Goal: Task Accomplishment & Management: Manage account settings

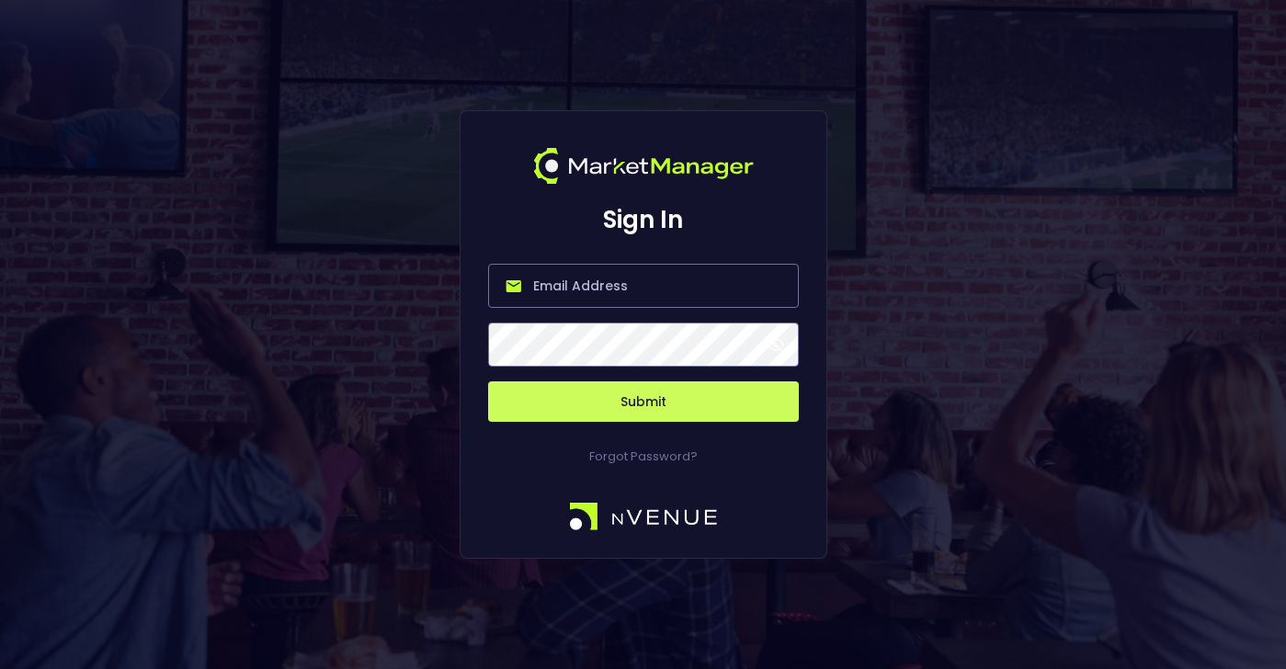
type input "[PERSON_NAME][EMAIL_ADDRESS][DOMAIN_NAME]"
click at [629, 404] on button "Submit" at bounding box center [643, 401] width 311 height 40
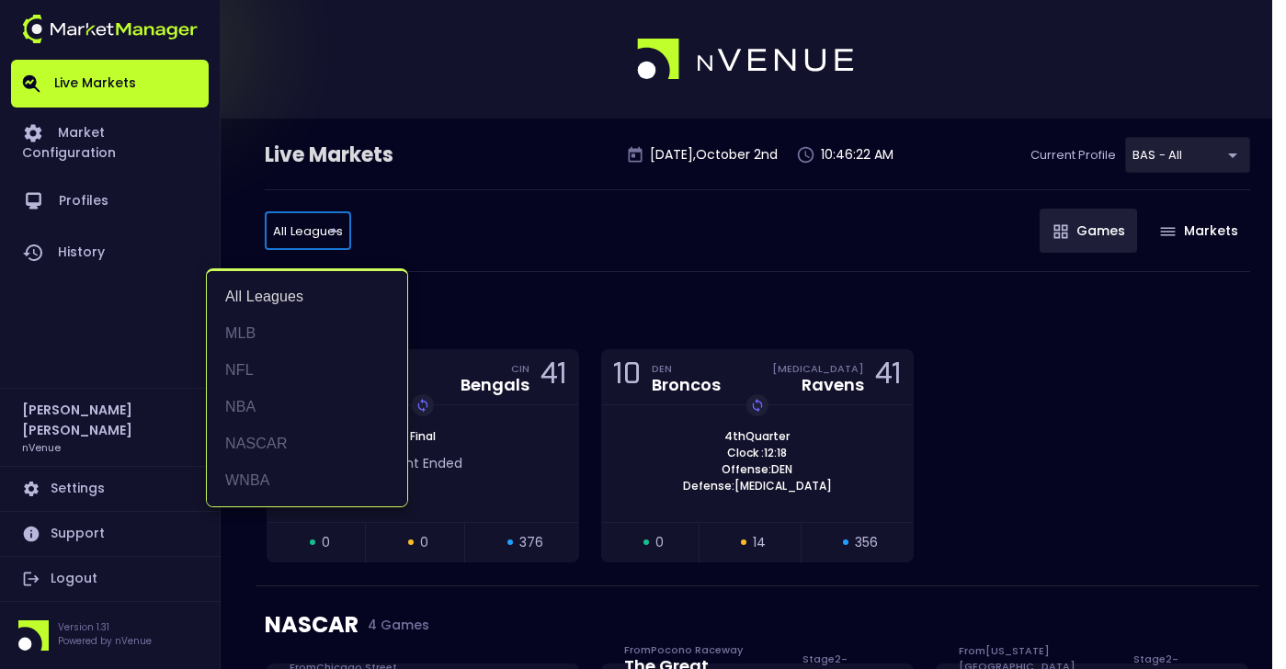
click at [464, 241] on div at bounding box center [643, 334] width 1286 height 669
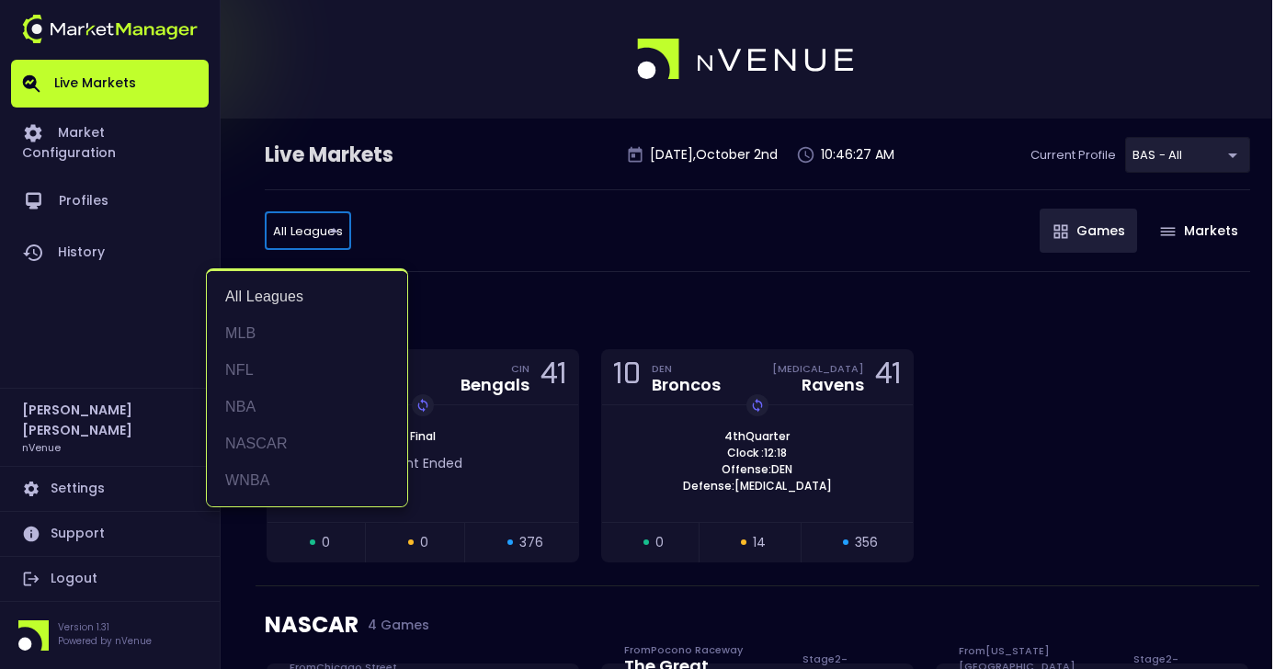
click at [487, 252] on div at bounding box center [643, 334] width 1286 height 669
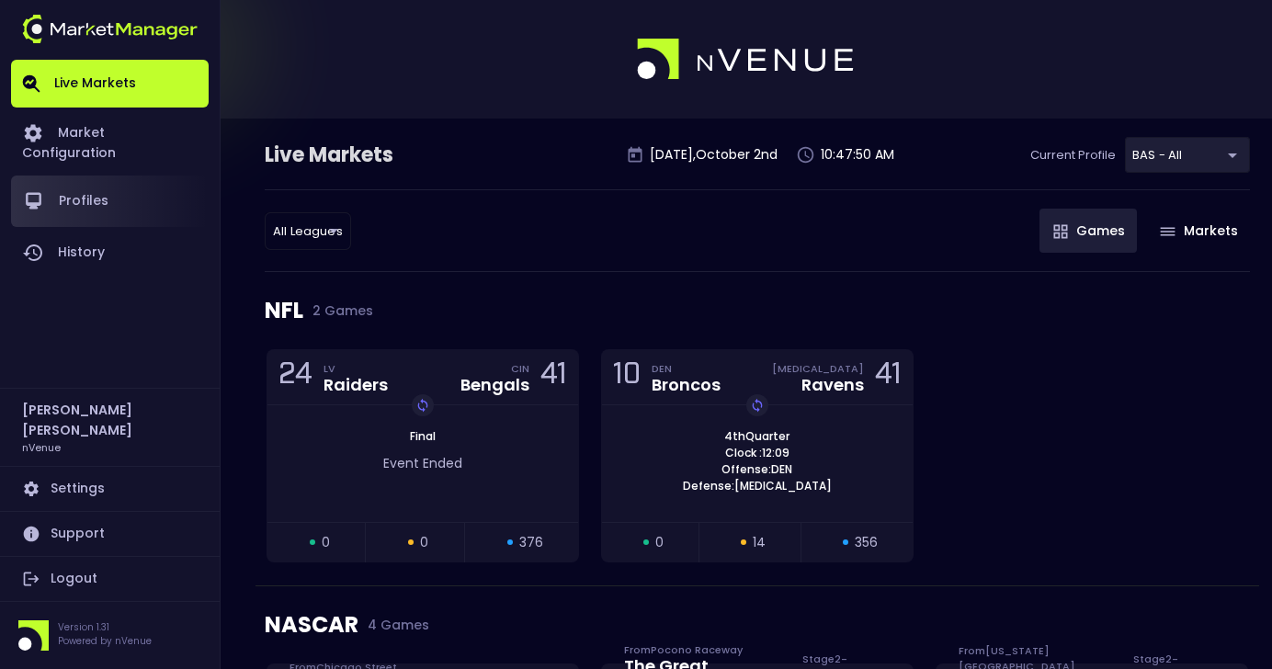
click at [79, 176] on link "Profiles" at bounding box center [110, 201] width 198 height 51
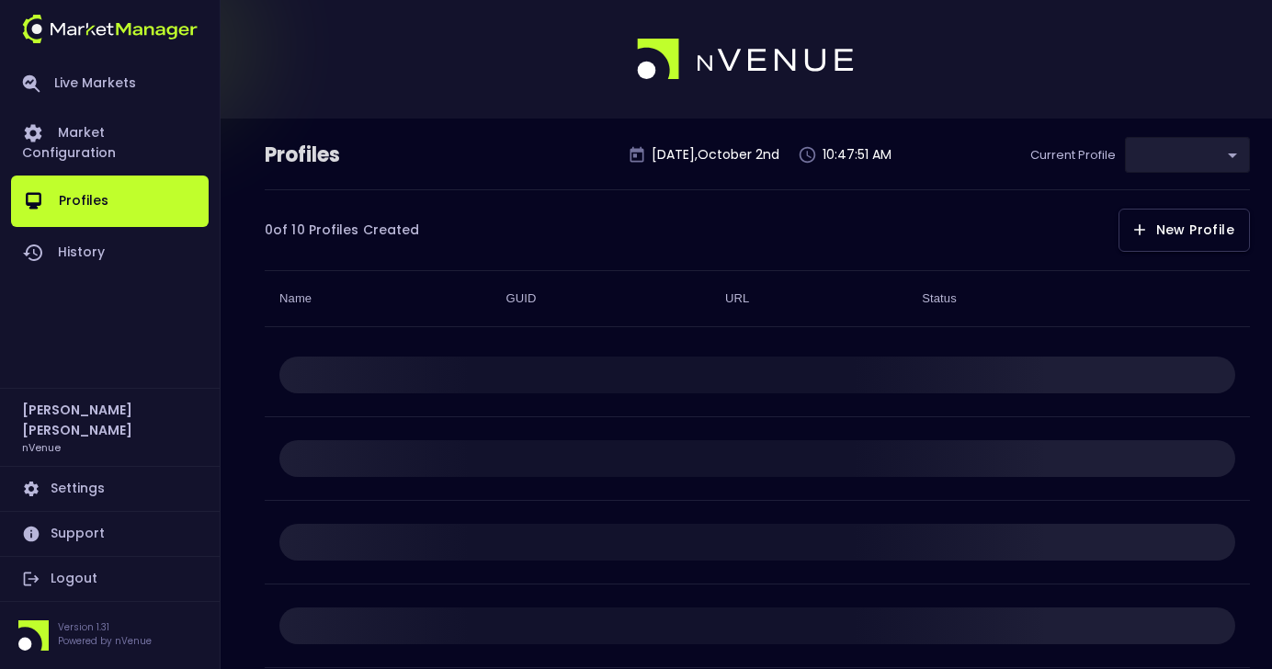
type input "0d810fa5-e353-4d9c-b11d-31f095cae871"
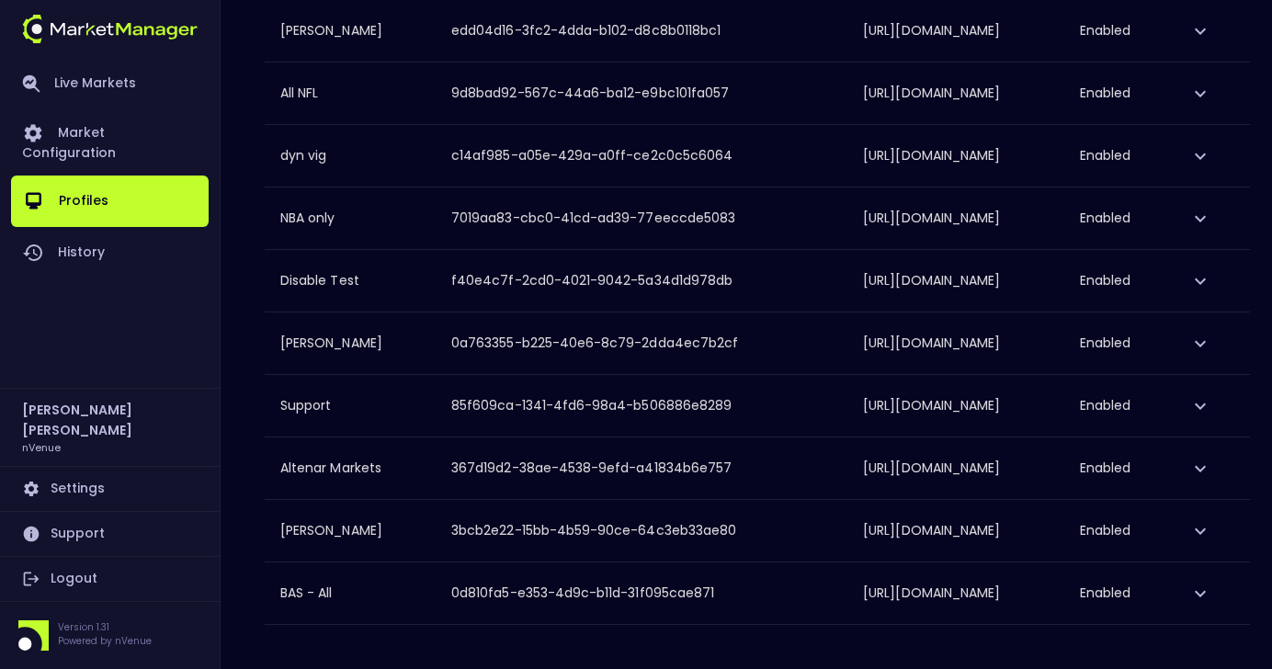
scroll to position [457, 0]
click at [1211, 585] on icon "expand row" at bounding box center [1200, 594] width 22 height 22
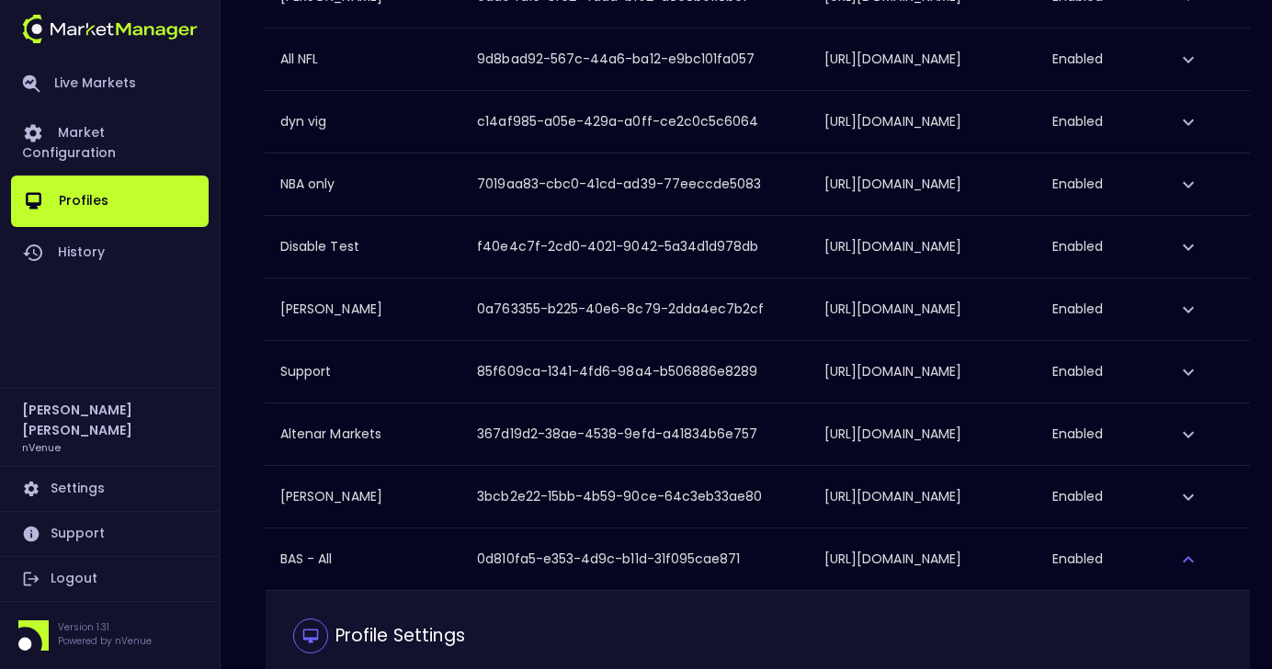
scroll to position [460, 0]
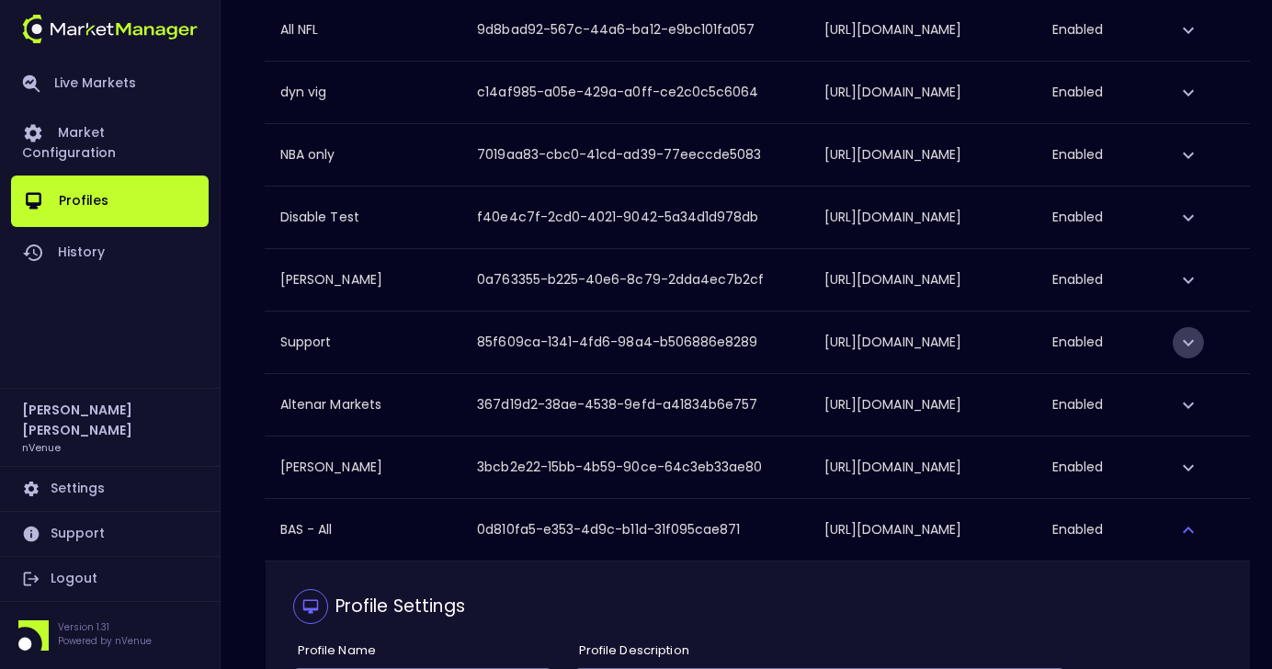
click at [1199, 354] on icon "expand row" at bounding box center [1188, 343] width 22 height 22
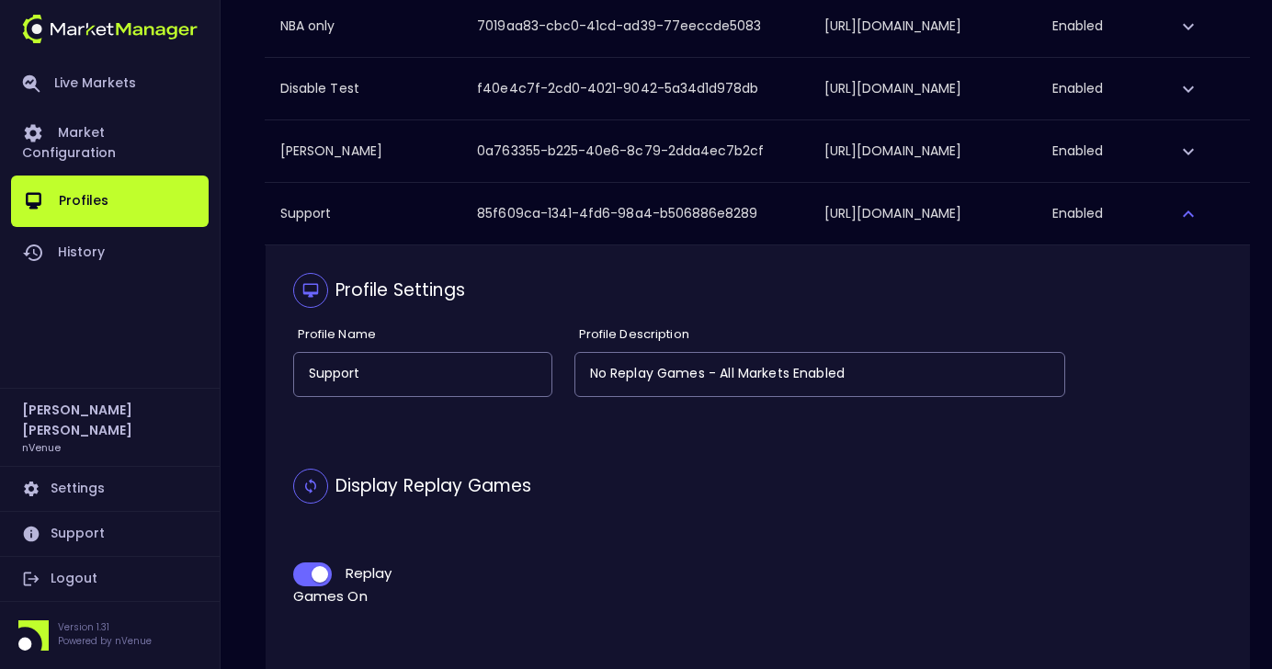
scroll to position [735, 0]
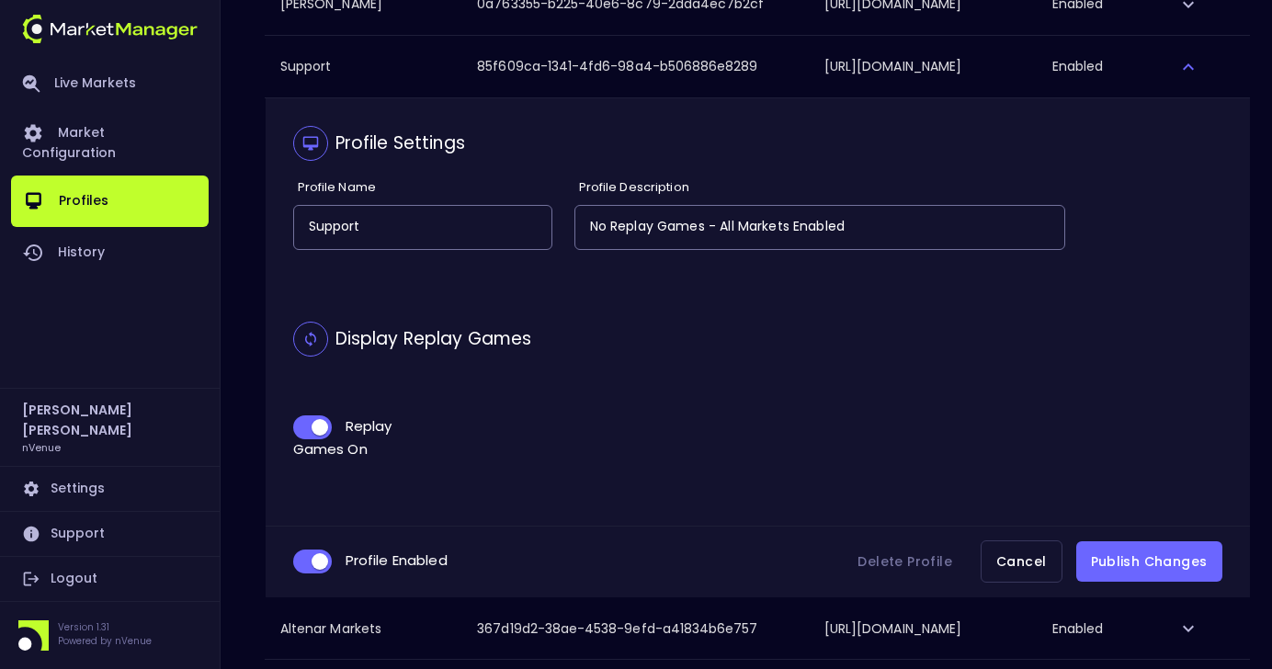
click at [314, 436] on input "collapsible table" at bounding box center [320, 427] width 50 height 17
checkbox input "false"
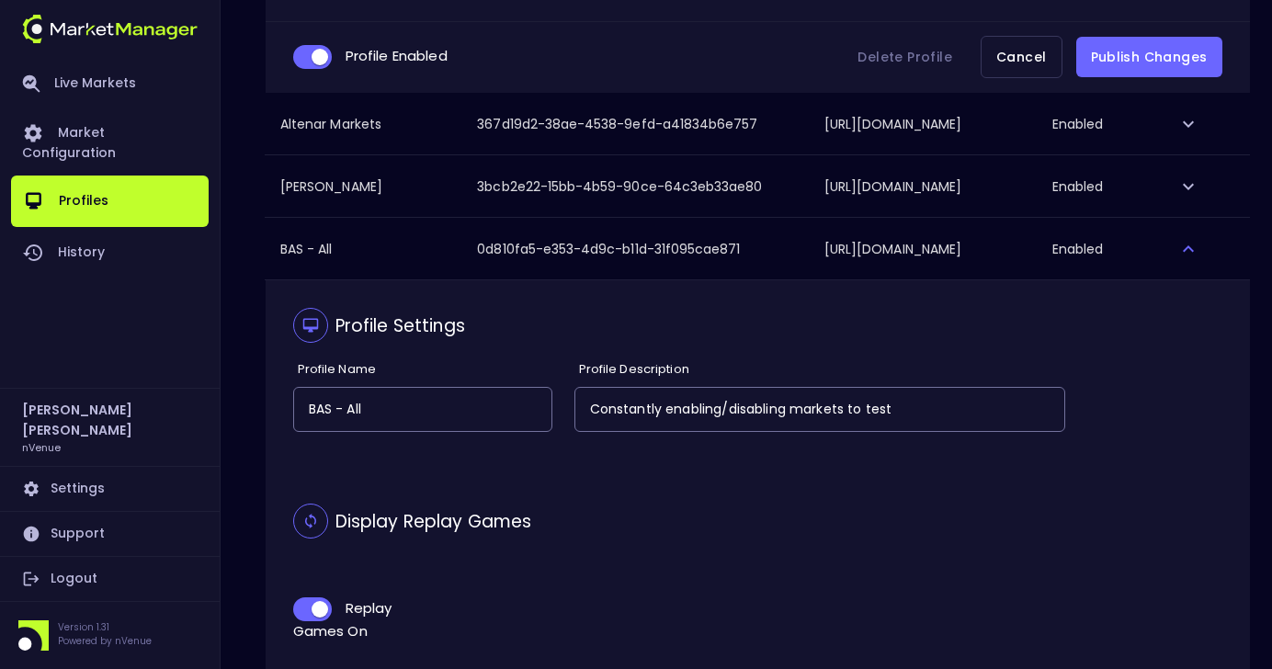
scroll to position [1287, 0]
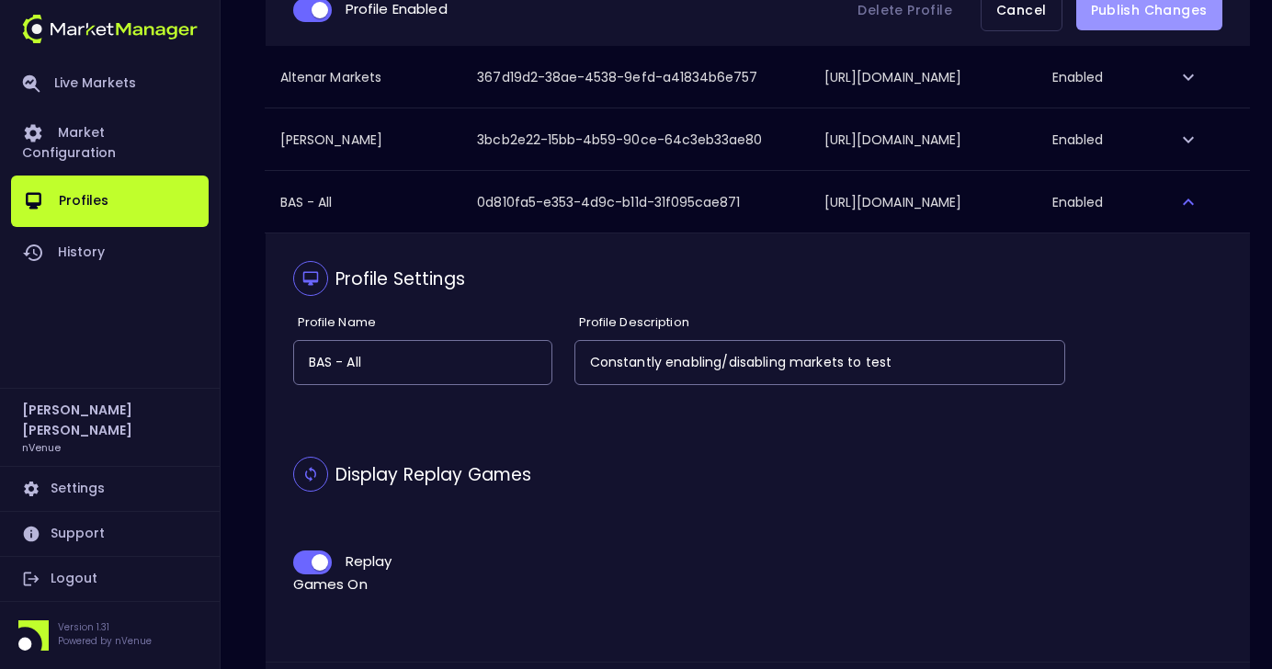
click at [1150, 31] on button "Publish Changes" at bounding box center [1149, 10] width 146 height 41
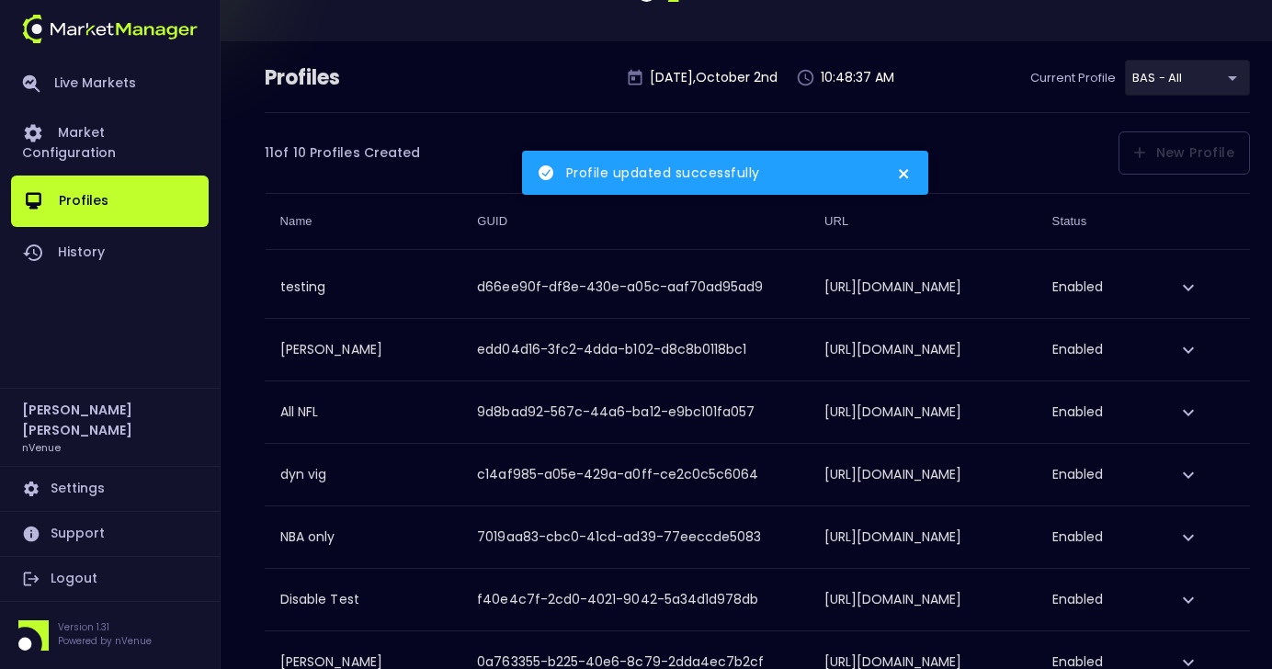
scroll to position [0, 0]
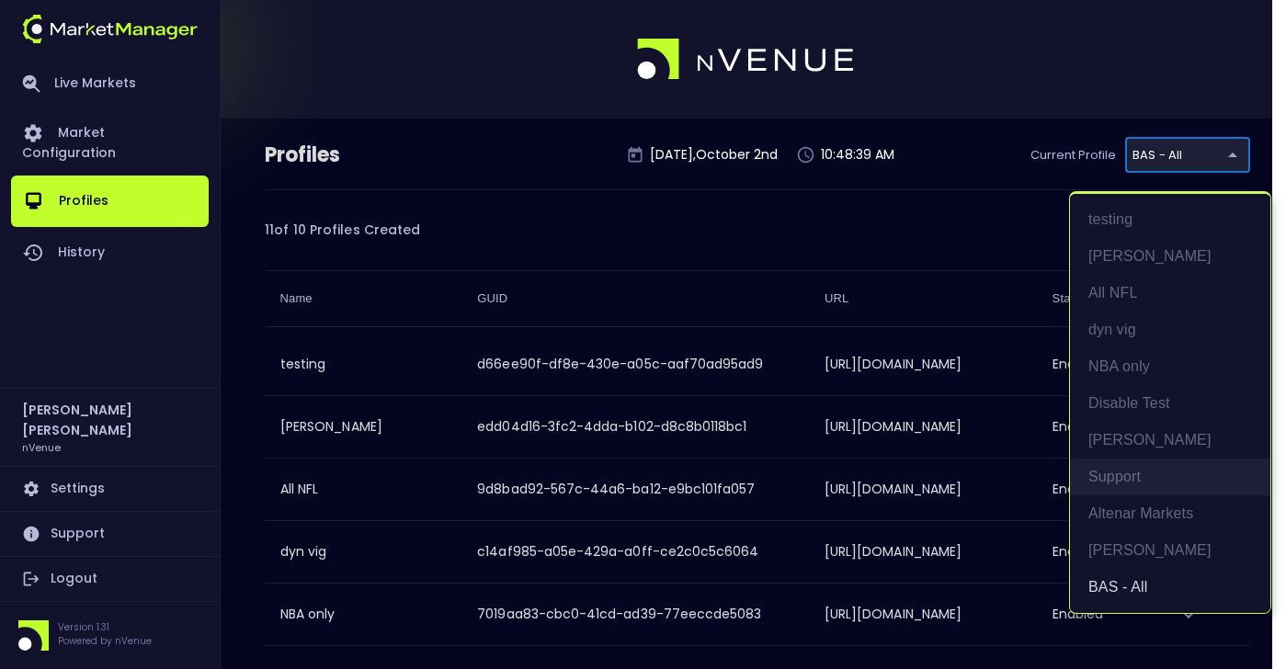
click at [1130, 483] on li "Support" at bounding box center [1170, 477] width 200 height 37
type input "85f609ca-1341-4fd6-98a4-b506886e8289"
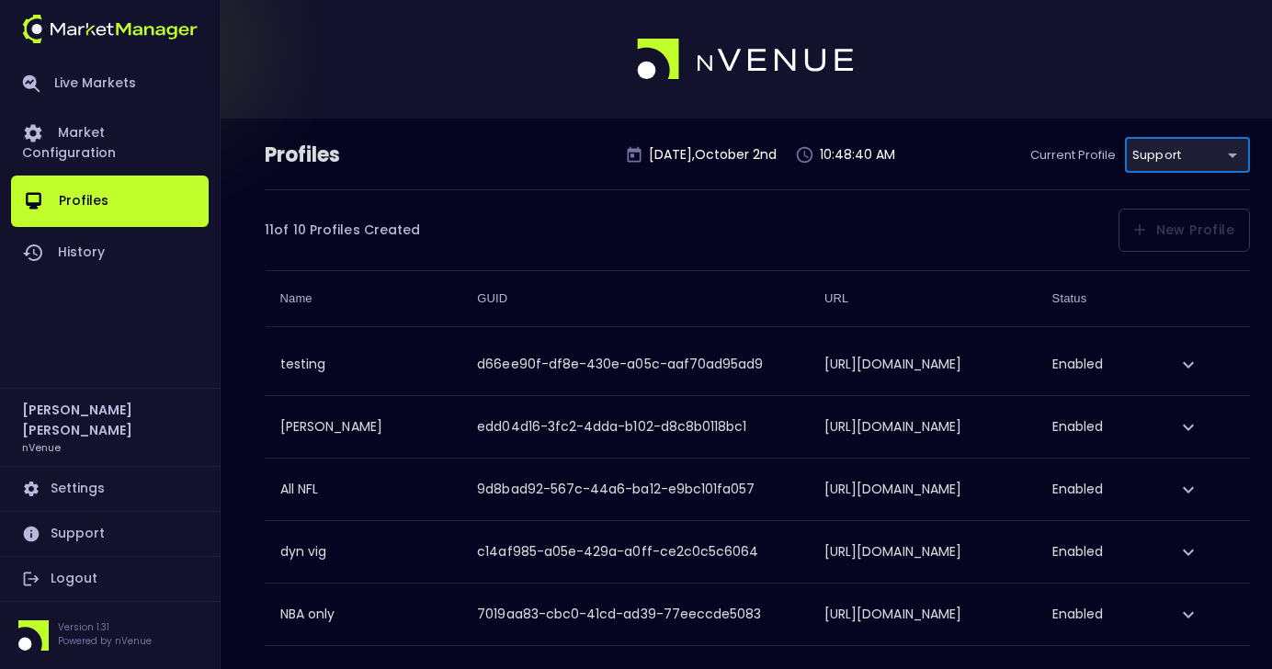
click at [658, 244] on div "11 of 10 Profiles Created New Profile You've reached your maximum number of pro…" at bounding box center [757, 220] width 985 height 62
click at [86, 177] on link "Profiles" at bounding box center [110, 201] width 198 height 51
click at [111, 74] on link "Live Markets" at bounding box center [110, 84] width 198 height 48
